Goal: Find specific page/section: Find specific page/section

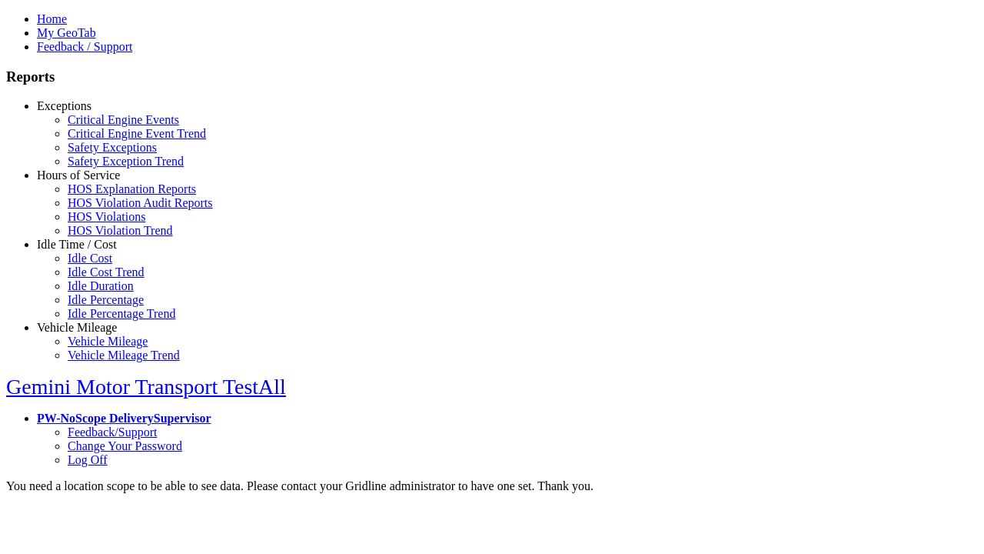
click at [88, 112] on link "Exceptions" at bounding box center [64, 105] width 55 height 13
click at [100, 154] on link "Safety Exceptions" at bounding box center [112, 147] width 89 height 13
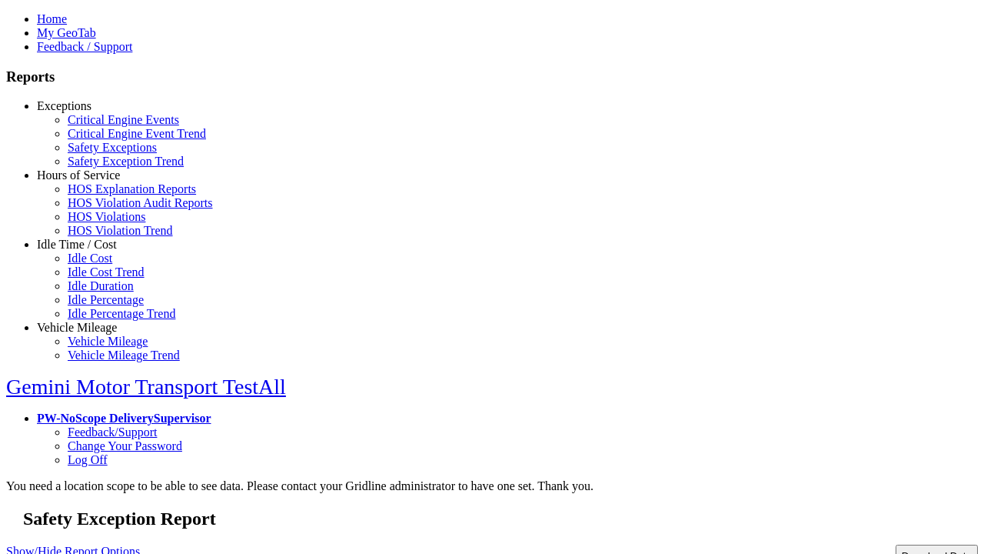
type input "**********"
